Goal: Task Accomplishment & Management: Manage account settings

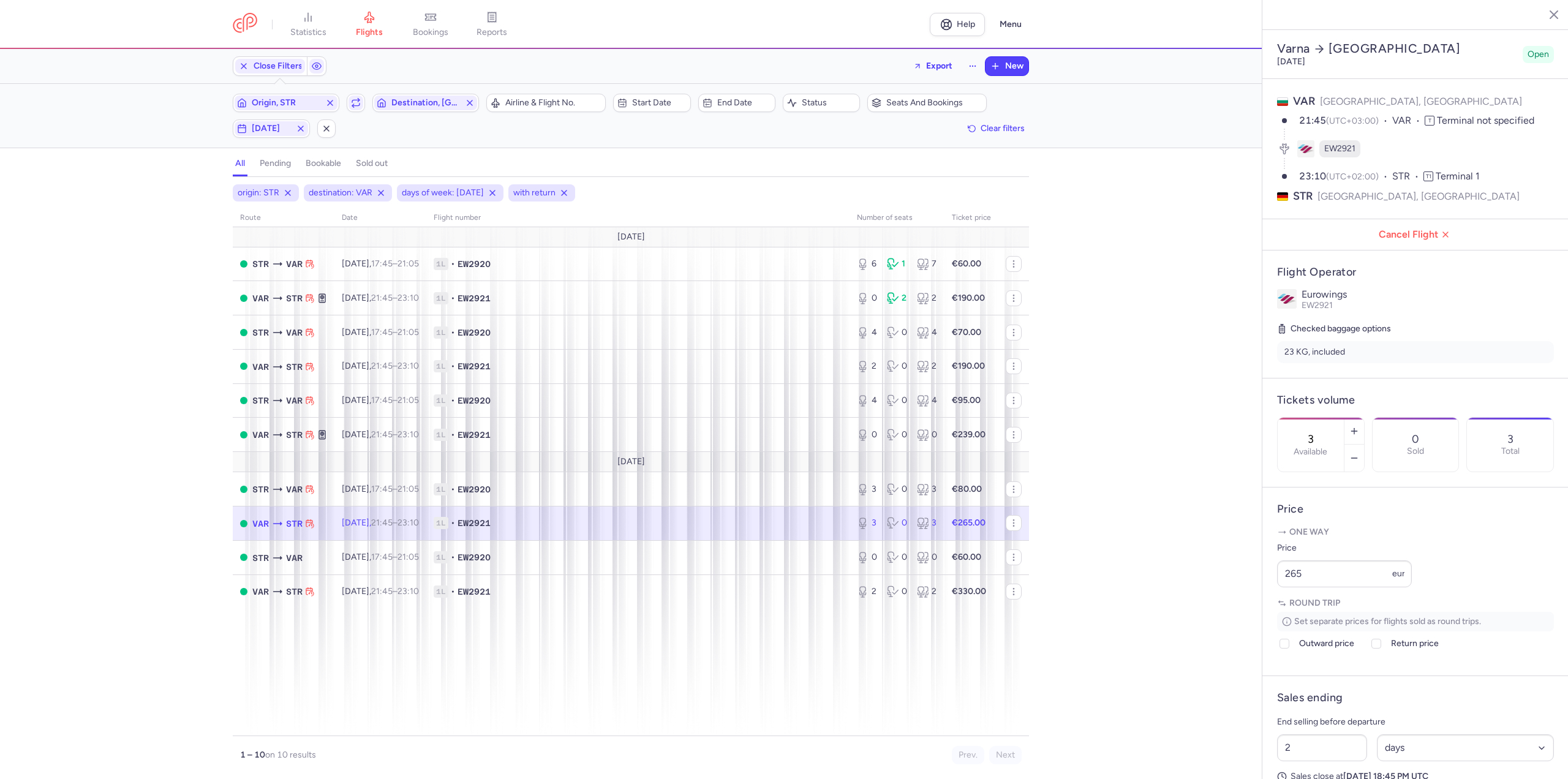
select select "days"
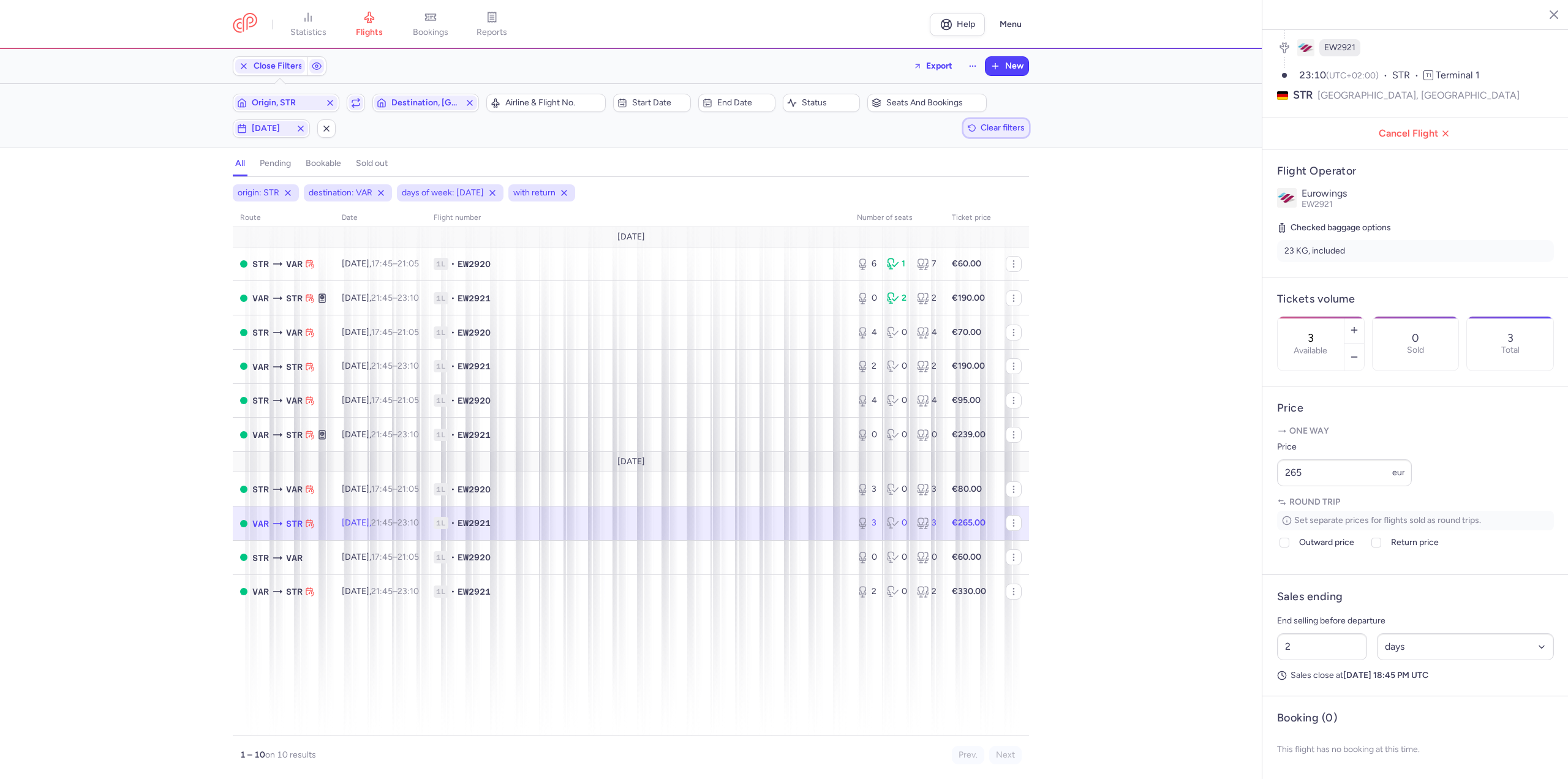
drag, startPoint x: 1000, startPoint y: 127, endPoint x: 826, endPoint y: 124, distance: 174.0
click at [1000, 127] on span "Clear filters" at bounding box center [1002, 128] width 44 height 9
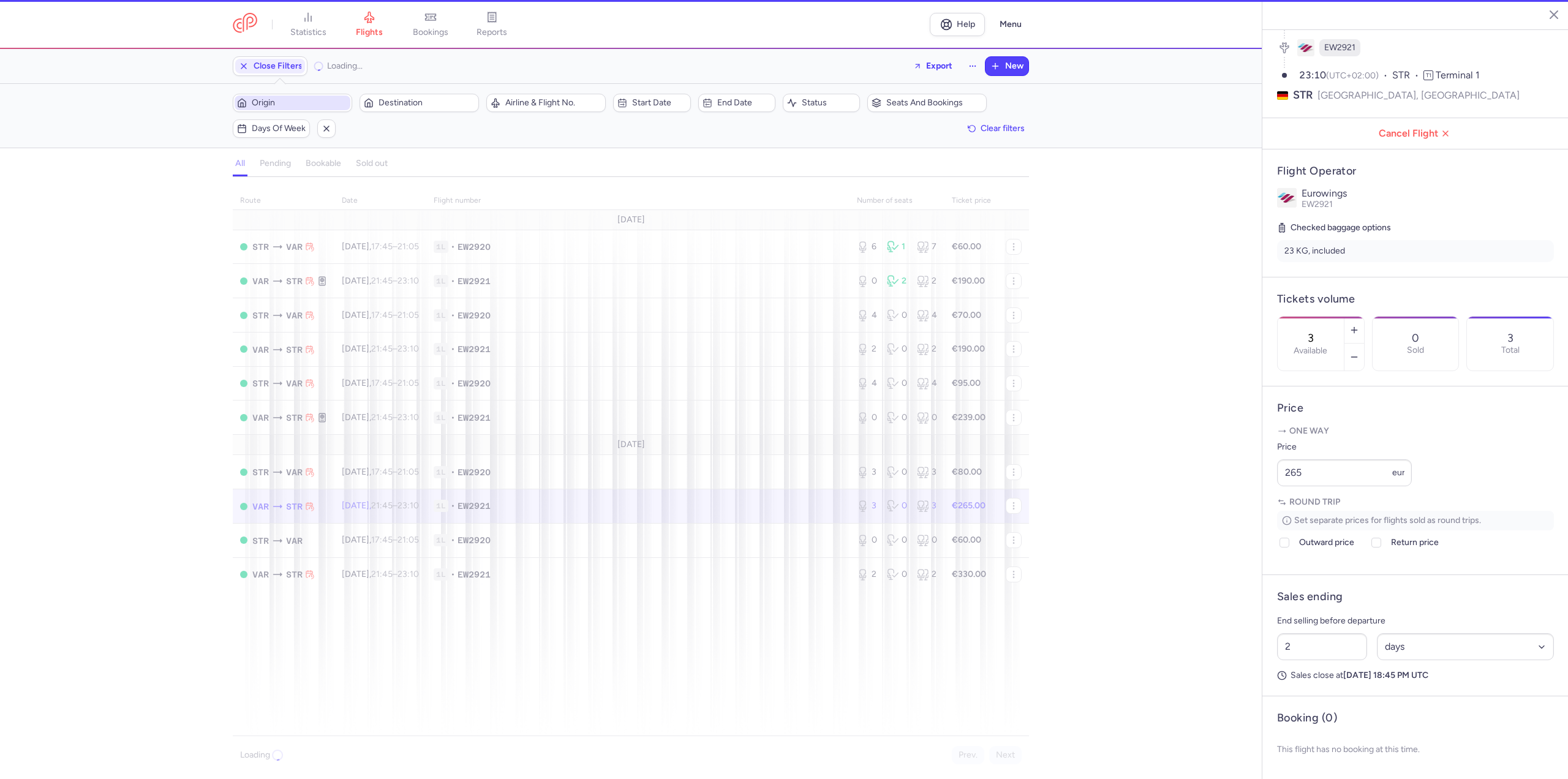
click at [281, 93] on button "Origin" at bounding box center [293, 103] width 120 height 18
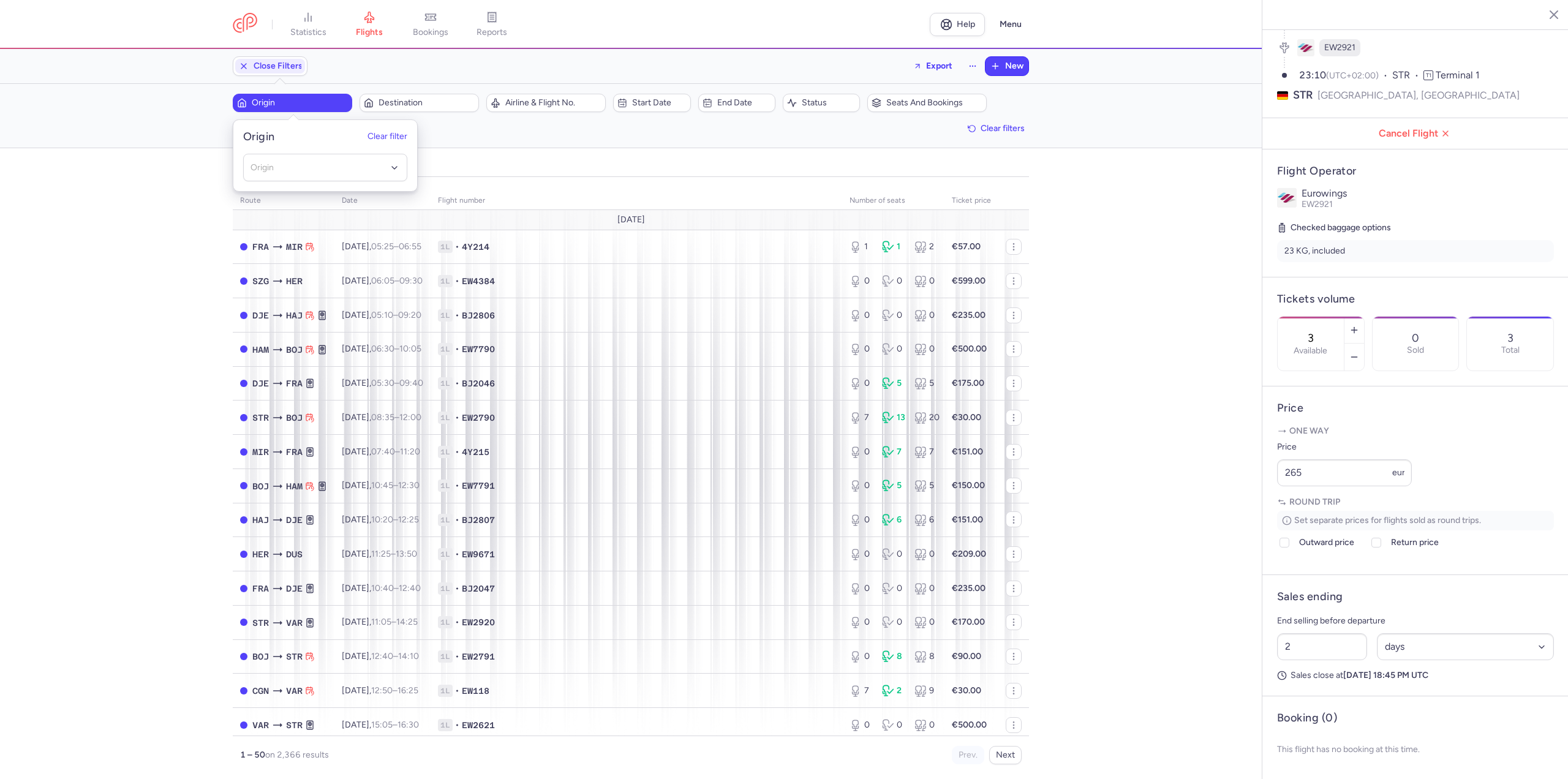
click at [281, 102] on span "Origin" at bounding box center [300, 103] width 96 height 10
click at [291, 103] on span "Origin" at bounding box center [300, 103] width 96 height 10
click at [266, 95] on span "Origin" at bounding box center [293, 103] width 116 height 14
click at [300, 161] on input "-searchbox" at bounding box center [326, 168] width 150 height 13
click at [318, 193] on span "[GEOGRAPHIC_DATA], [GEOGRAPHIC_DATA], [GEOGRAPHIC_DATA] DUS" at bounding box center [326, 203] width 163 height 44
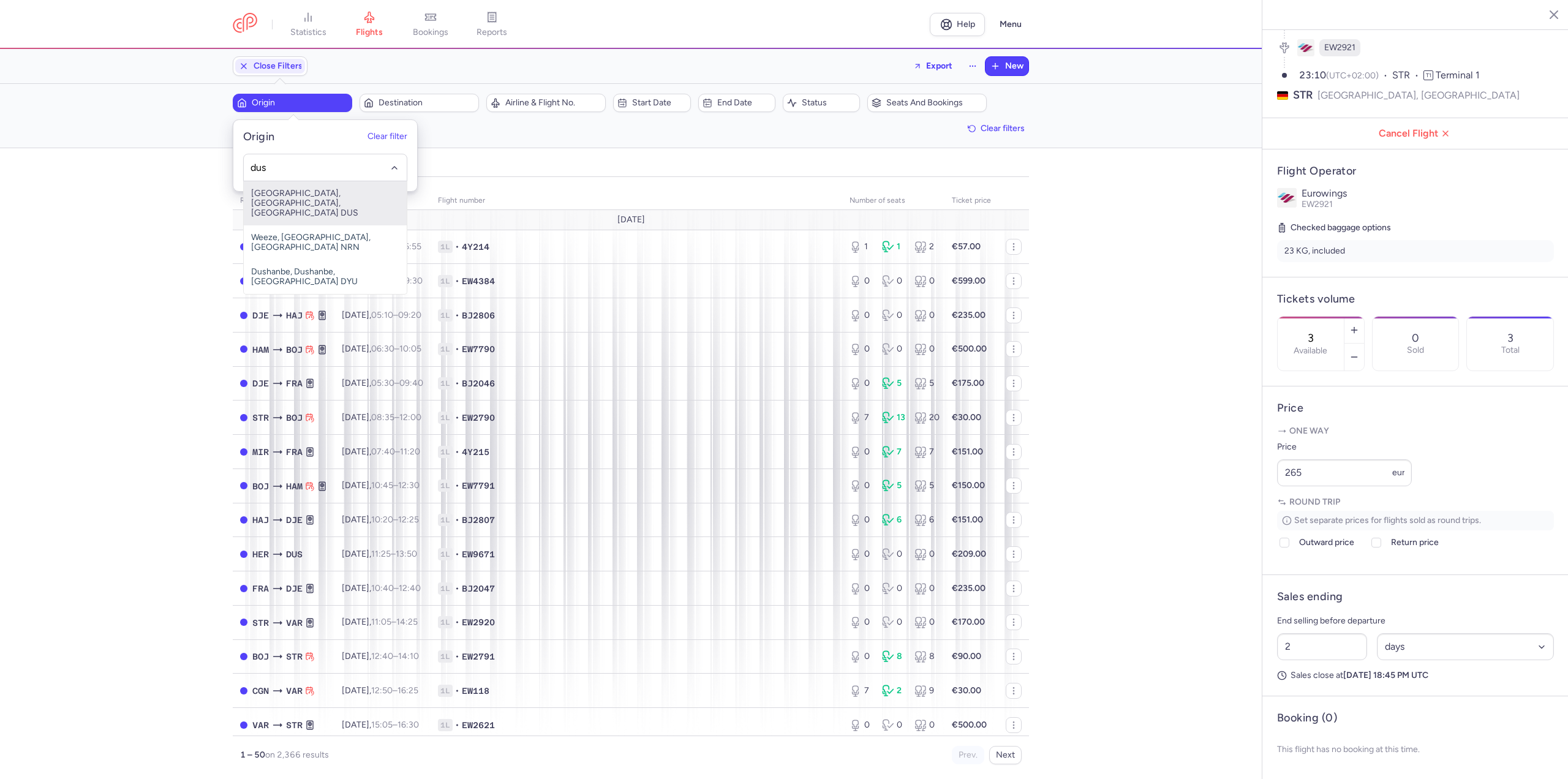
type input "dus"
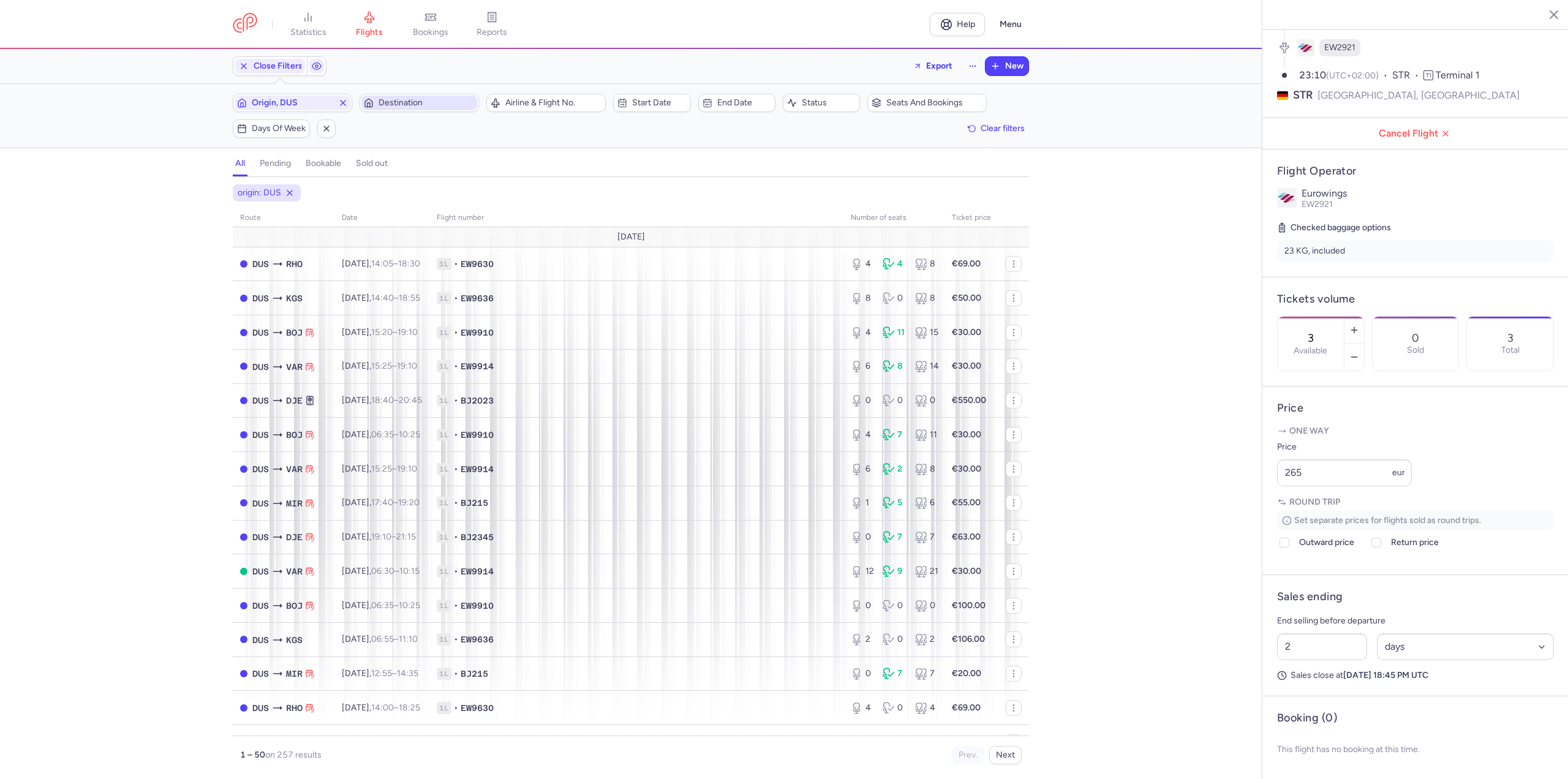
click at [391, 95] on span "Destination" at bounding box center [419, 103] width 116 height 14
click at [403, 202] on span "Bourgas, [GEOGRAPHIC_DATA], [GEOGRAPHIC_DATA] BOJ" at bounding box center [452, 199] width 163 height 34
type input "boj"
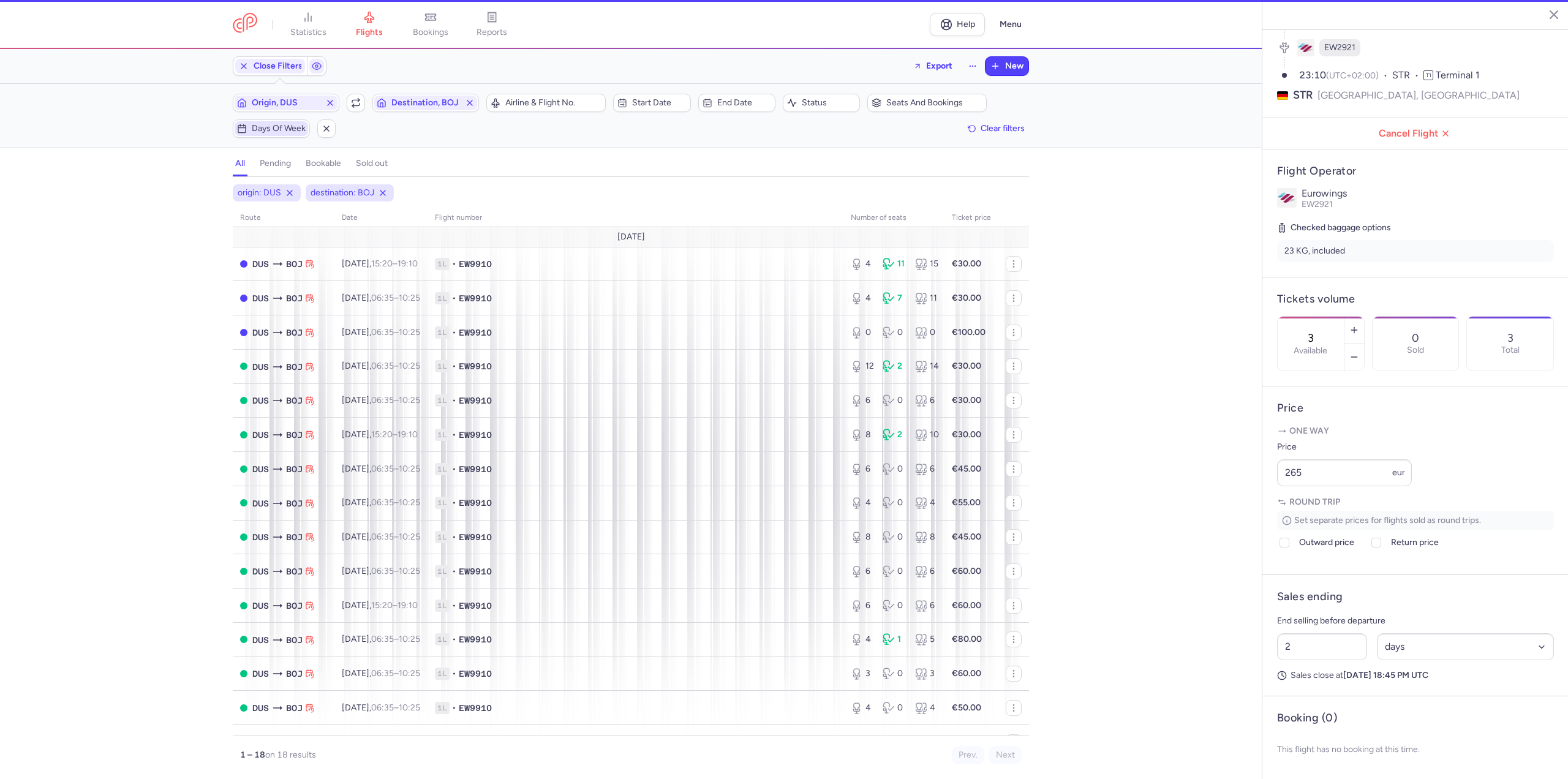
click at [251, 124] on span "Days of week" at bounding box center [272, 128] width 74 height 14
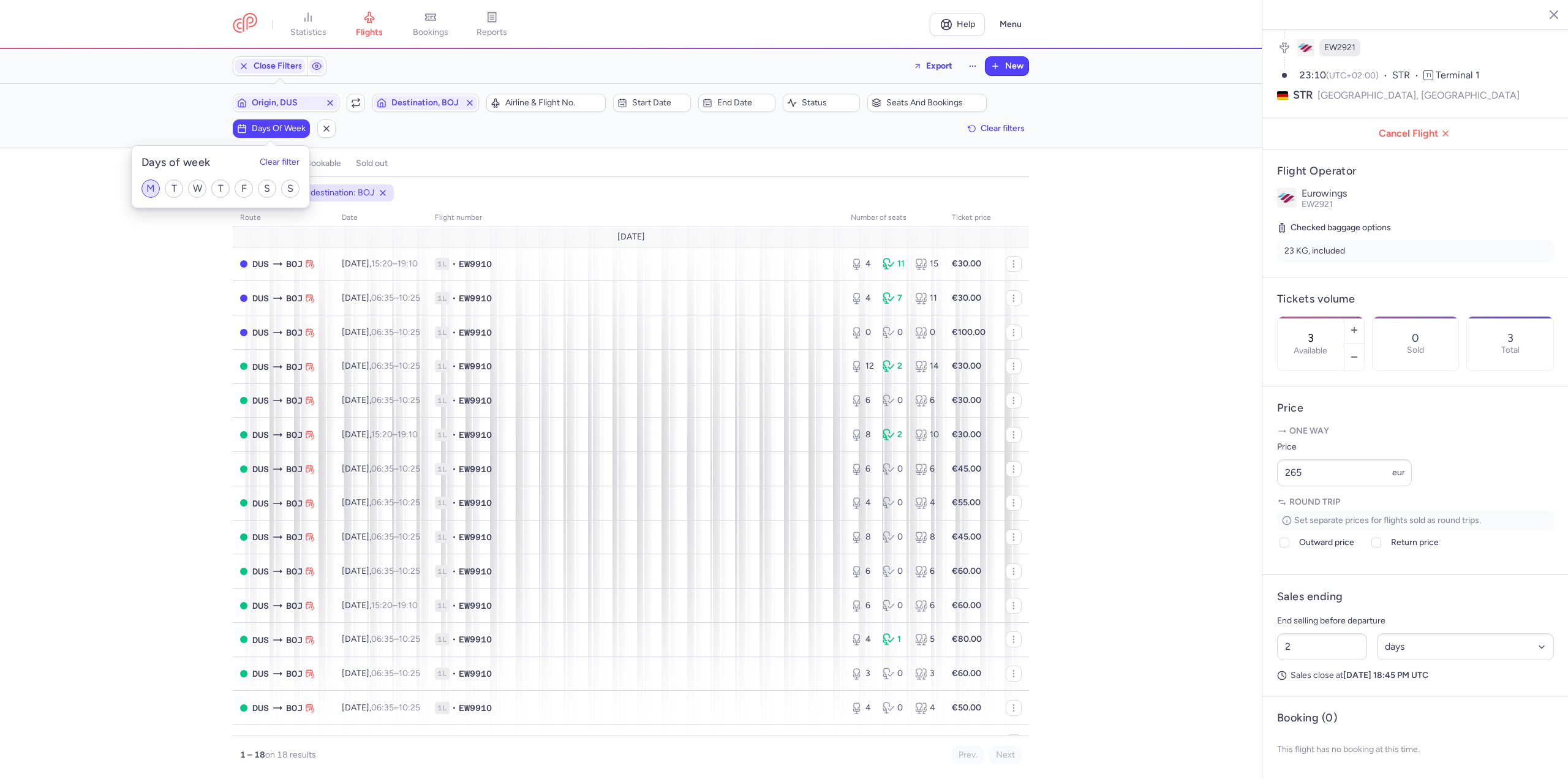
click at [143, 184] on input "M" at bounding box center [151, 189] width 18 height 18
checkbox input "true"
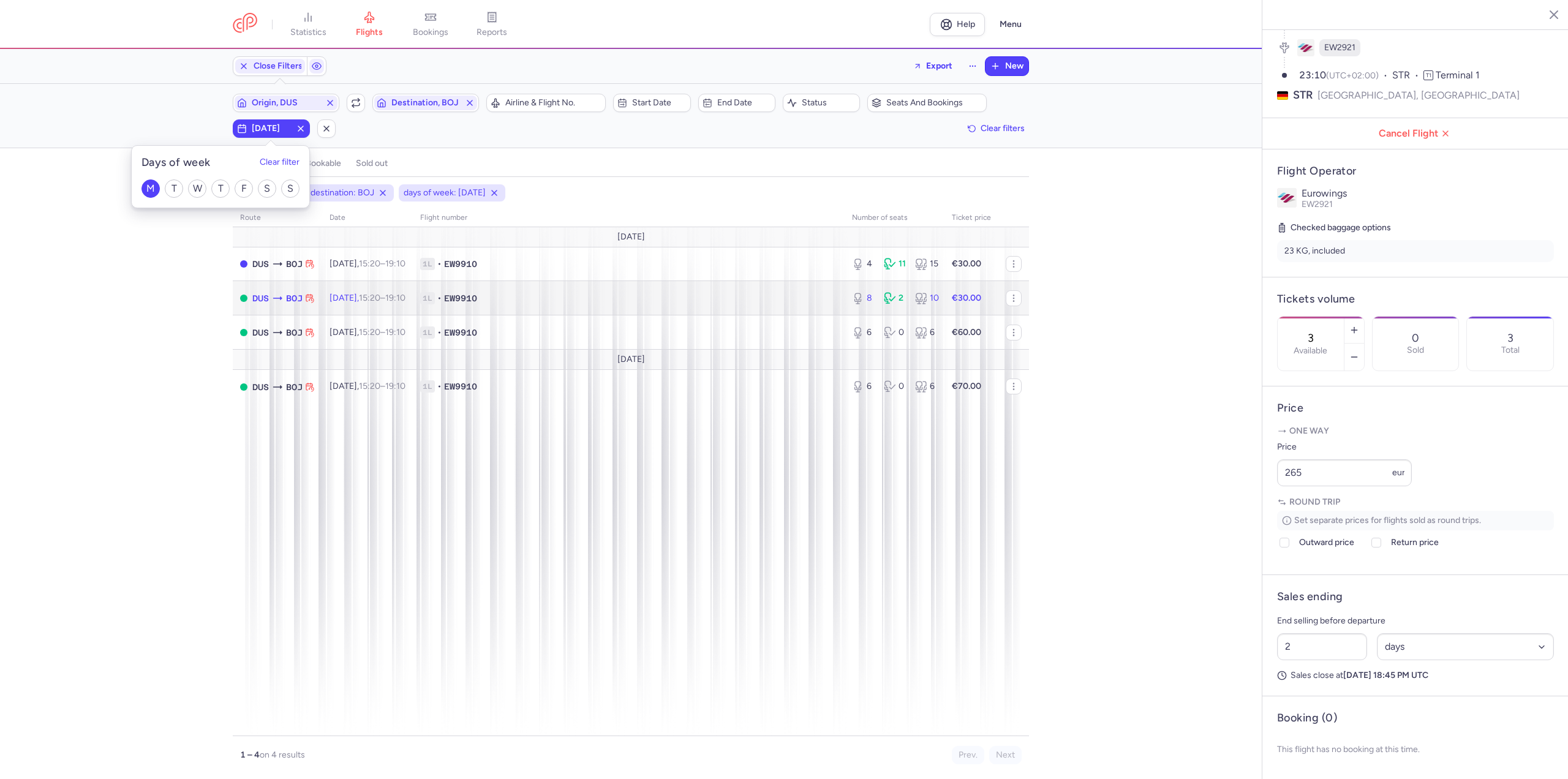
click at [406, 296] on span "15:20 – 19:10 +0" at bounding box center [382, 298] width 47 height 11
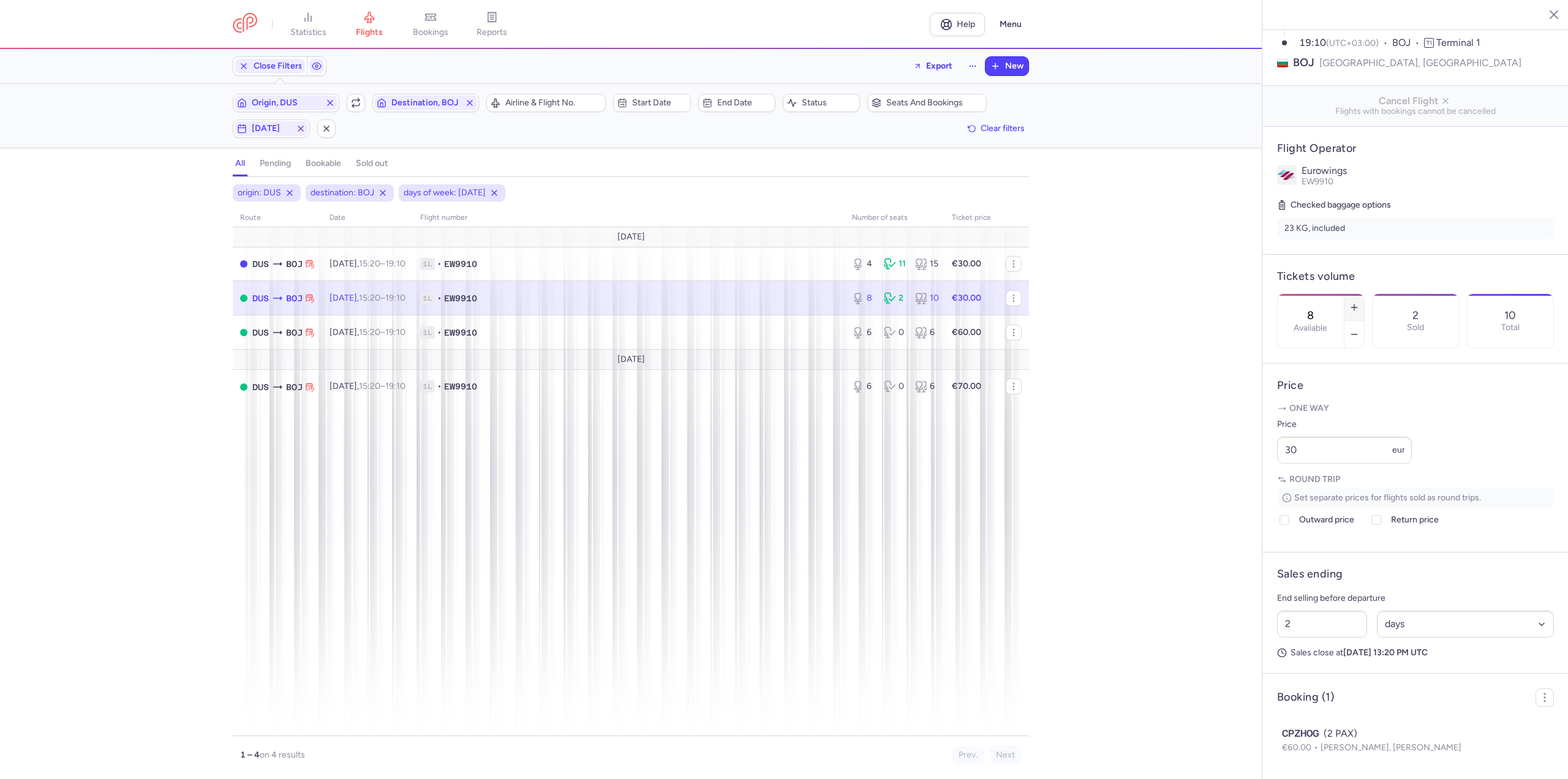
drag, startPoint x: 1406, startPoint y: 281, endPoint x: 1400, endPoint y: 281, distance: 6.0
click at [1402, 293] on section "8 Available 2 Sold 10 Total" at bounding box center [1415, 321] width 277 height 55
click at [1360, 302] on icon "button" at bounding box center [1354, 307] width 10 height 10
type input "10"
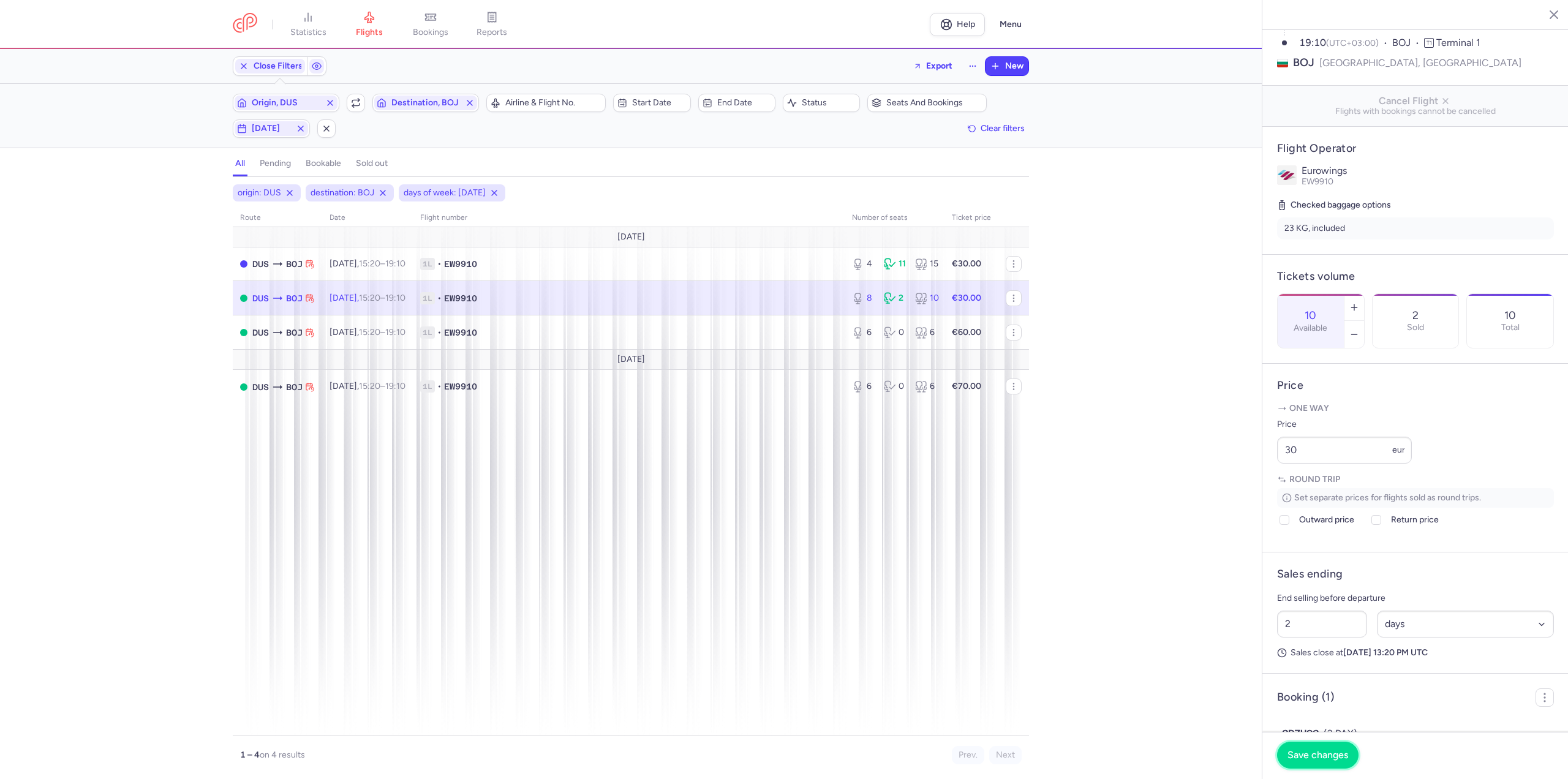
click at [1319, 751] on span "Save changes" at bounding box center [1318, 755] width 61 height 11
